Goal: Task Accomplishment & Management: Manage account settings

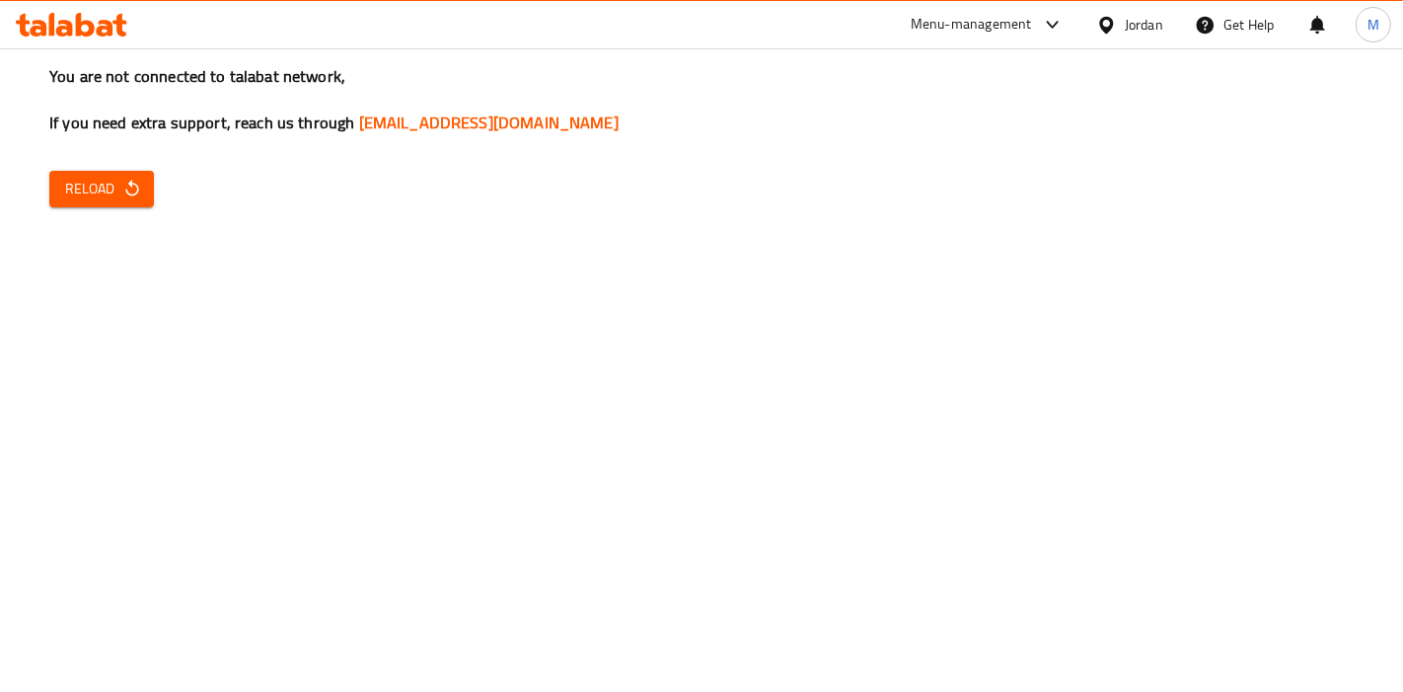
click at [112, 202] on button "Reload" at bounding box center [101, 189] width 105 height 37
click at [99, 189] on span "Reload" at bounding box center [101, 189] width 73 height 25
click at [104, 198] on span "Reload" at bounding box center [101, 189] width 73 height 25
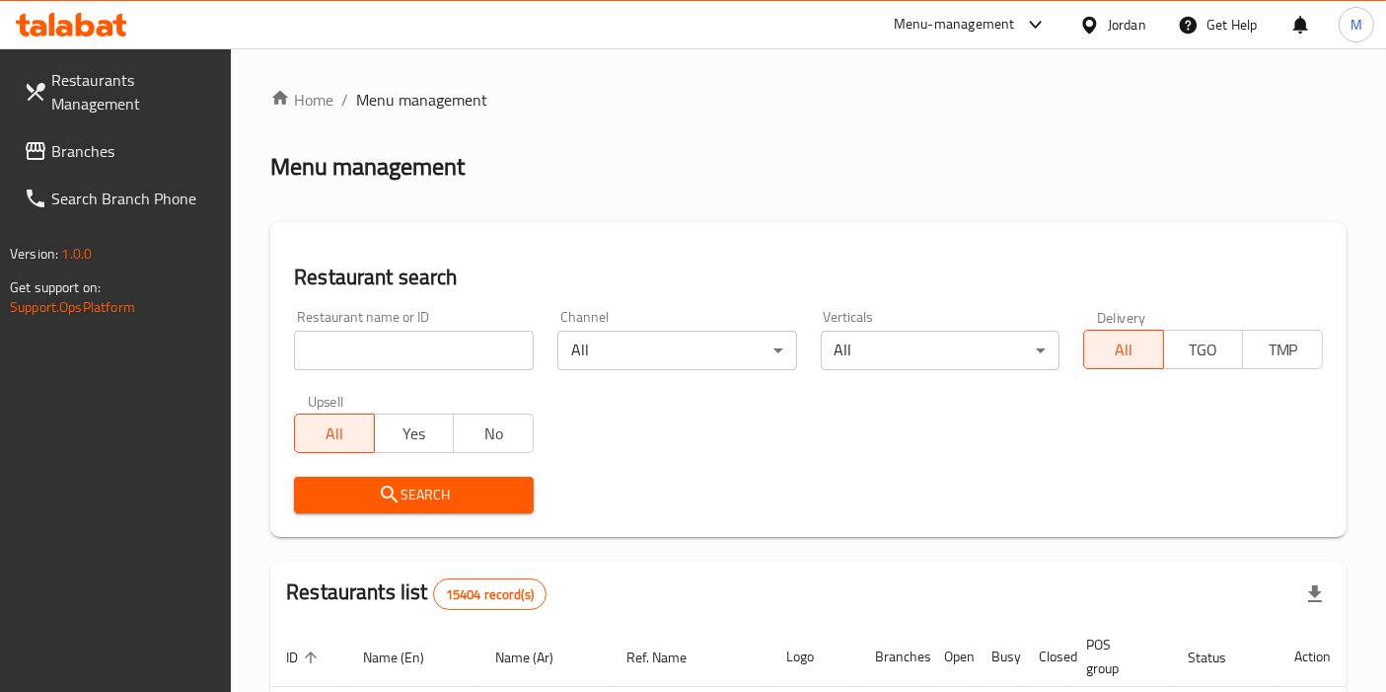
click at [410, 359] on input "search" at bounding box center [414, 350] width 240 height 39
type input "cakery"
click button "Search" at bounding box center [414, 495] width 240 height 37
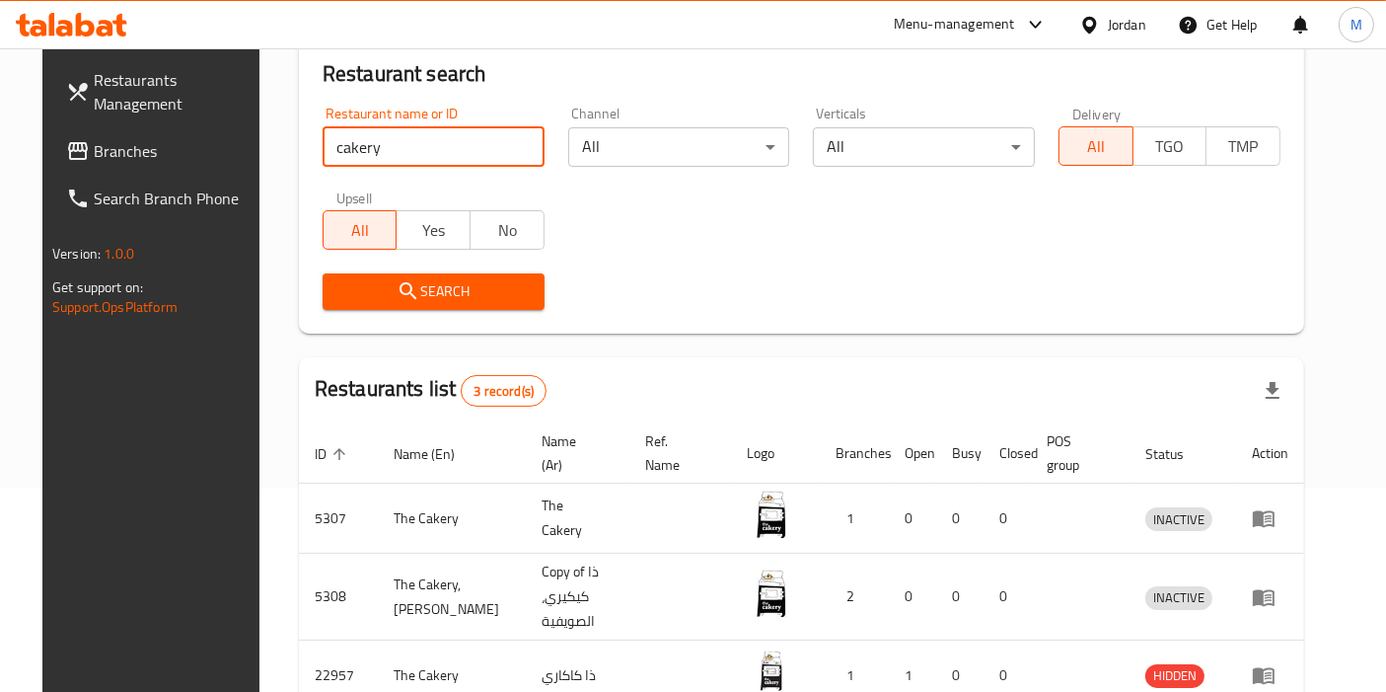
scroll to position [310, 0]
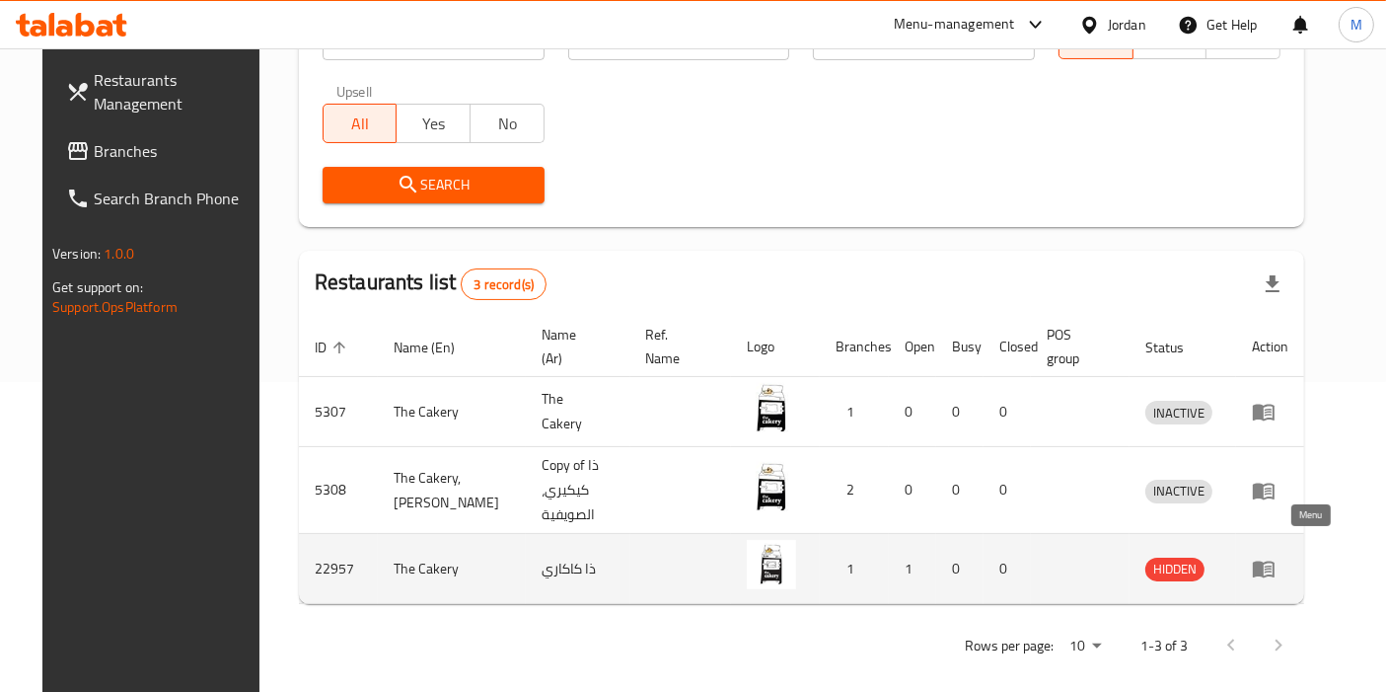
click at [1276, 557] on icon "enhanced table" at bounding box center [1264, 569] width 24 height 24
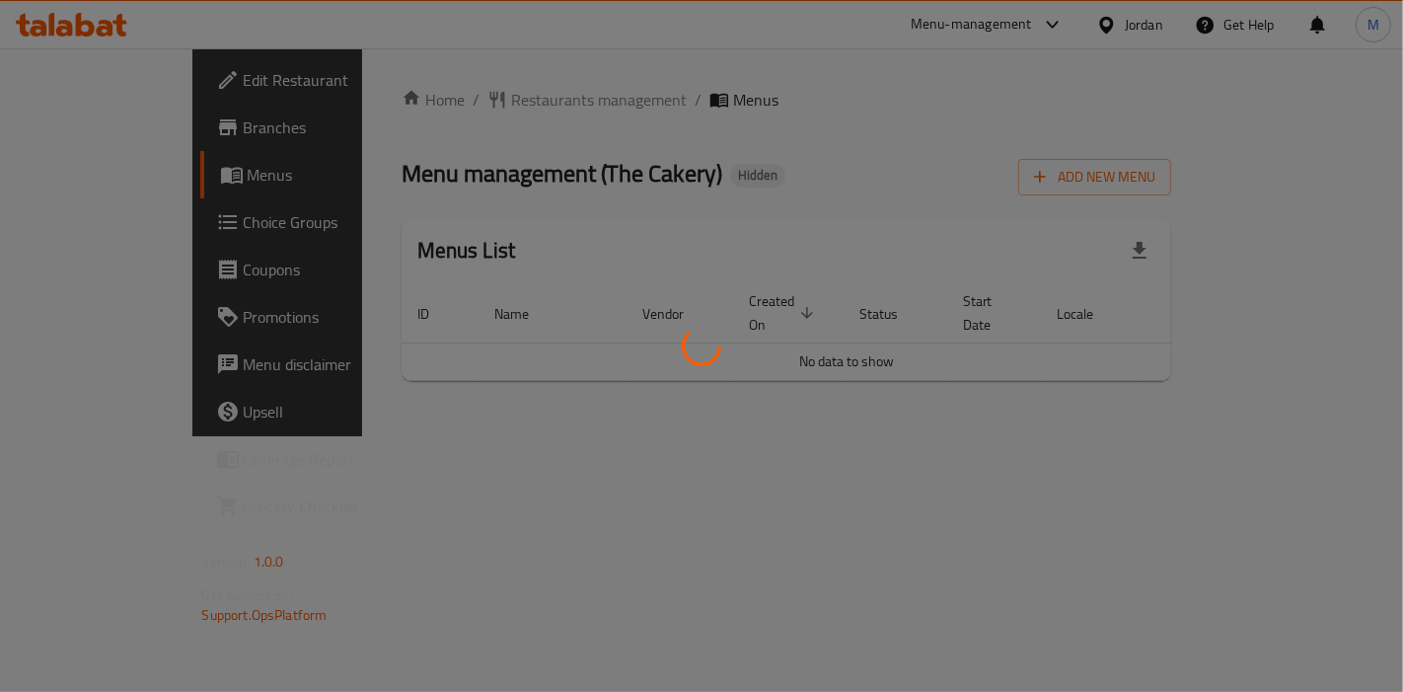
click at [87, 133] on div at bounding box center [701, 346] width 1403 height 692
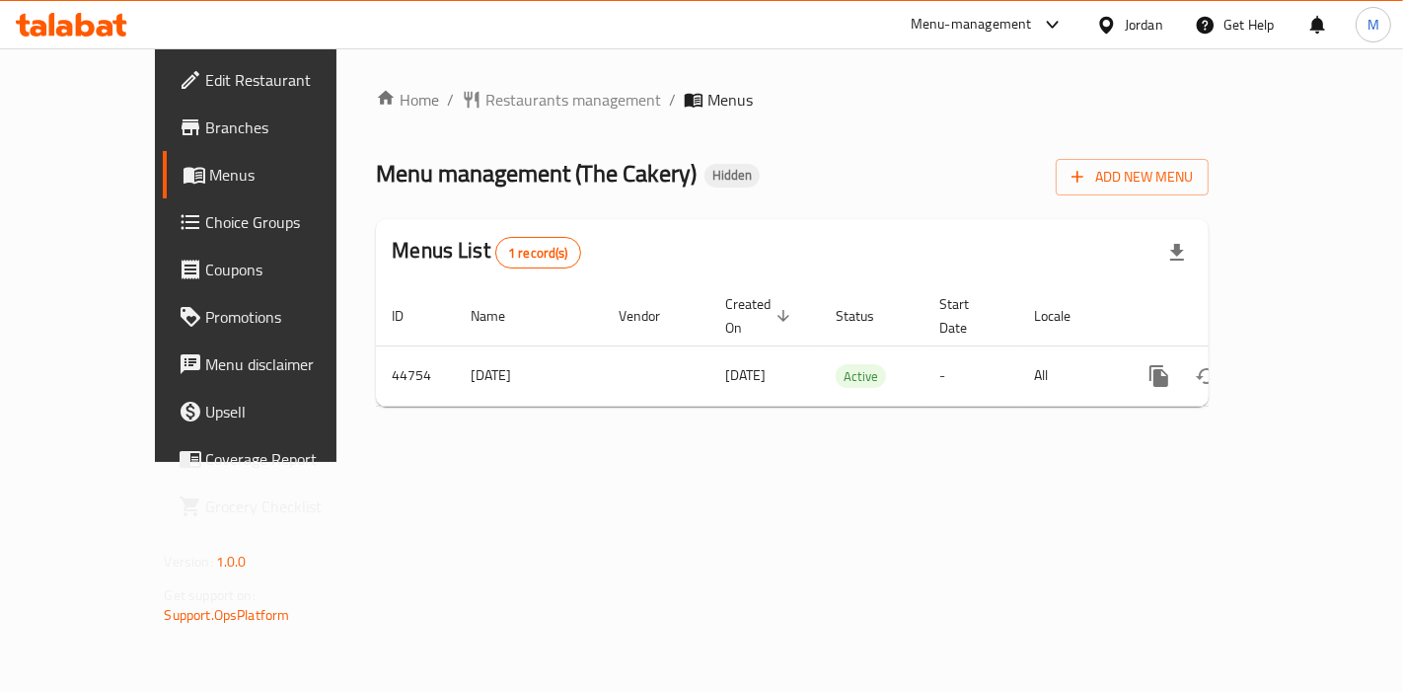
click at [206, 131] on span "Branches" at bounding box center [289, 127] width 167 height 24
